Goal: Task Accomplishment & Management: Manage account settings

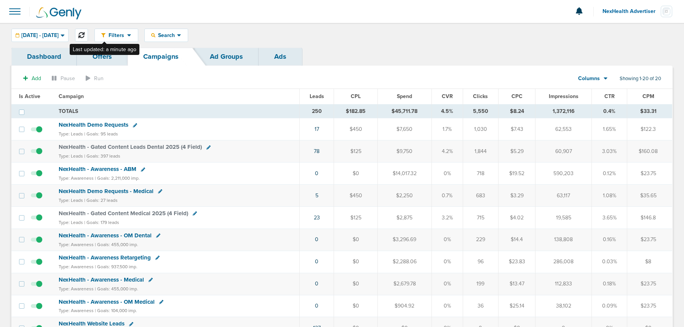
click at [85, 33] on icon at bounding box center [81, 35] width 6 height 6
click at [100, 124] on span "NexHealth Demo Requests" at bounding box center [94, 124] width 70 height 7
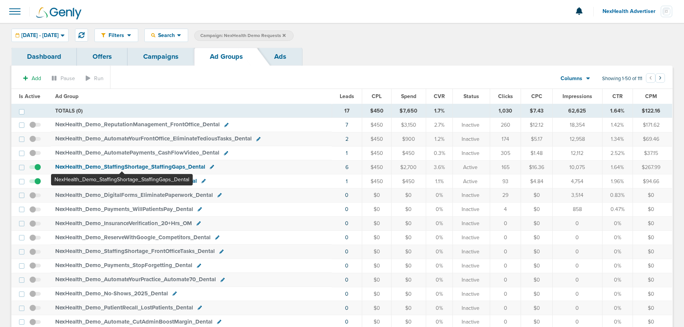
click at [122, 167] on span "NexHealth_ Demo_ StaffingShortage_ StaffingGaps_ Dental" at bounding box center [130, 166] width 150 height 7
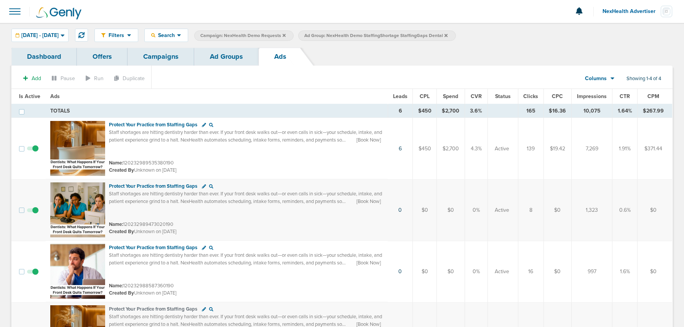
click at [229, 58] on link "Ad Groups" at bounding box center [226, 57] width 64 height 18
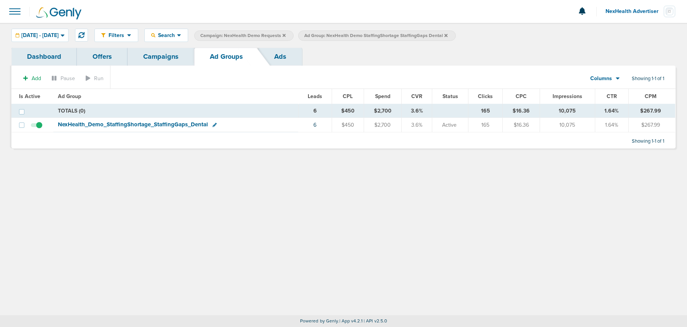
click at [448, 36] on icon at bounding box center [446, 35] width 3 height 5
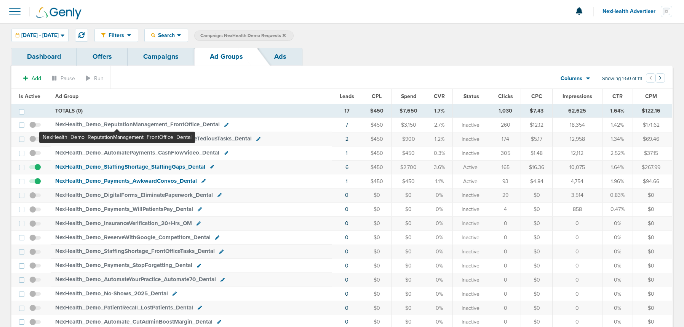
click at [117, 123] on span "NexHealth_ Demo_ ReputationManagement_ FrontOffice_ Dental" at bounding box center [137, 124] width 165 height 7
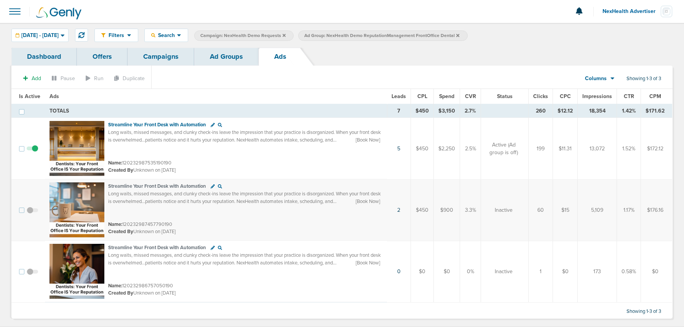
click at [169, 56] on link "Campaigns" at bounding box center [161, 57] width 67 height 18
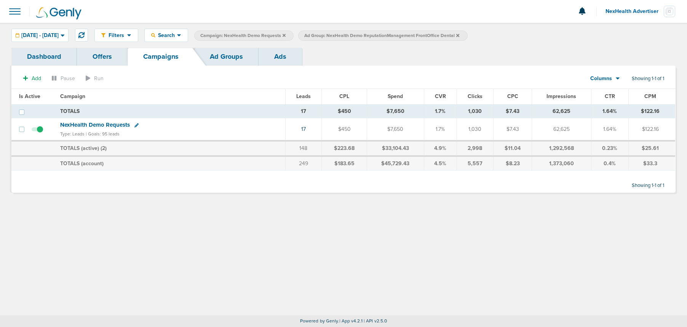
click at [460, 35] on icon at bounding box center [457, 35] width 3 height 3
click at [286, 36] on icon at bounding box center [284, 35] width 3 height 5
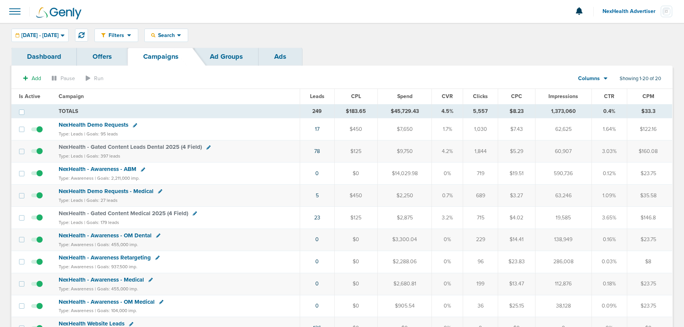
click at [98, 145] on span "NexHealth - Gated Content Leads Dental 2025 (4 Field)" at bounding box center [130, 146] width 143 height 7
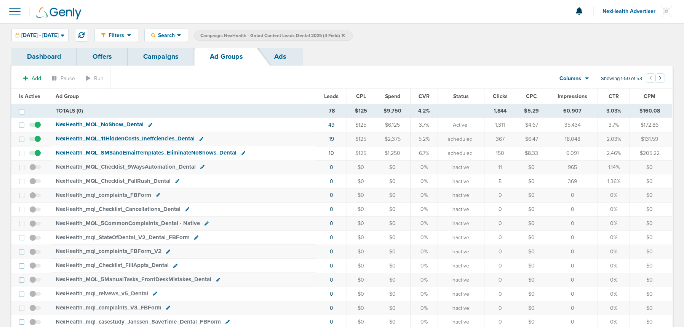
click at [166, 61] on link "Campaigns" at bounding box center [161, 57] width 67 height 18
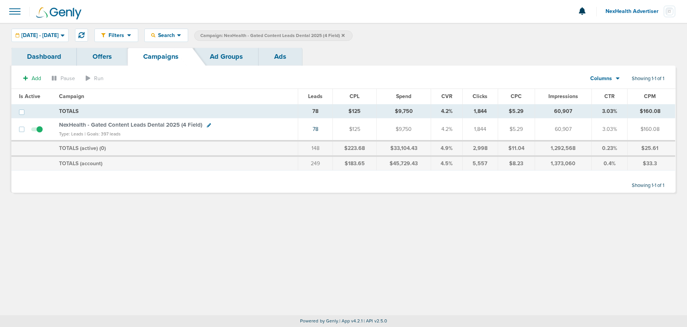
click at [345, 35] on icon at bounding box center [343, 35] width 3 height 3
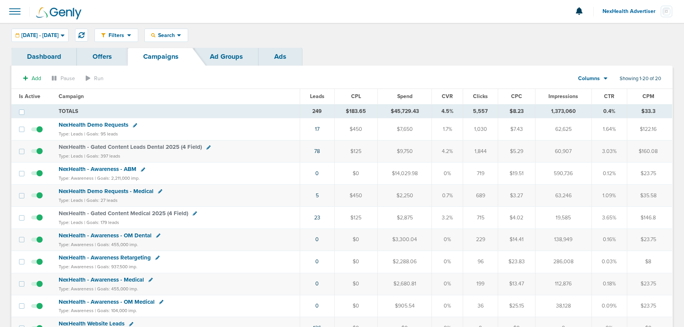
drag, startPoint x: 630, startPoint y: 9, endPoint x: 628, endPoint y: 27, distance: 17.6
click at [630, 10] on span "NexHealth Advertiser" at bounding box center [632, 11] width 58 height 5
click at [618, 35] on link "Sign Out" at bounding box center [635, 33] width 76 height 10
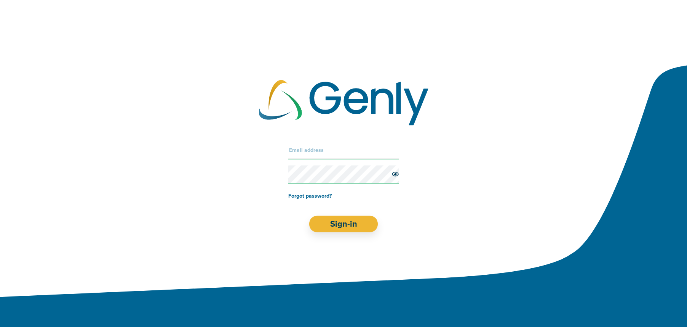
click at [314, 155] on input "text" at bounding box center [343, 150] width 111 height 18
type input "[PERSON_NAME][EMAIL_ADDRESS][DOMAIN_NAME]"
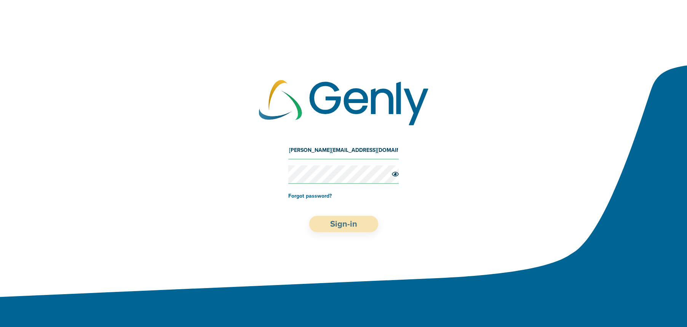
click at [328, 224] on button "Sign-in" at bounding box center [343, 223] width 69 height 16
